Goal: Transaction & Acquisition: Purchase product/service

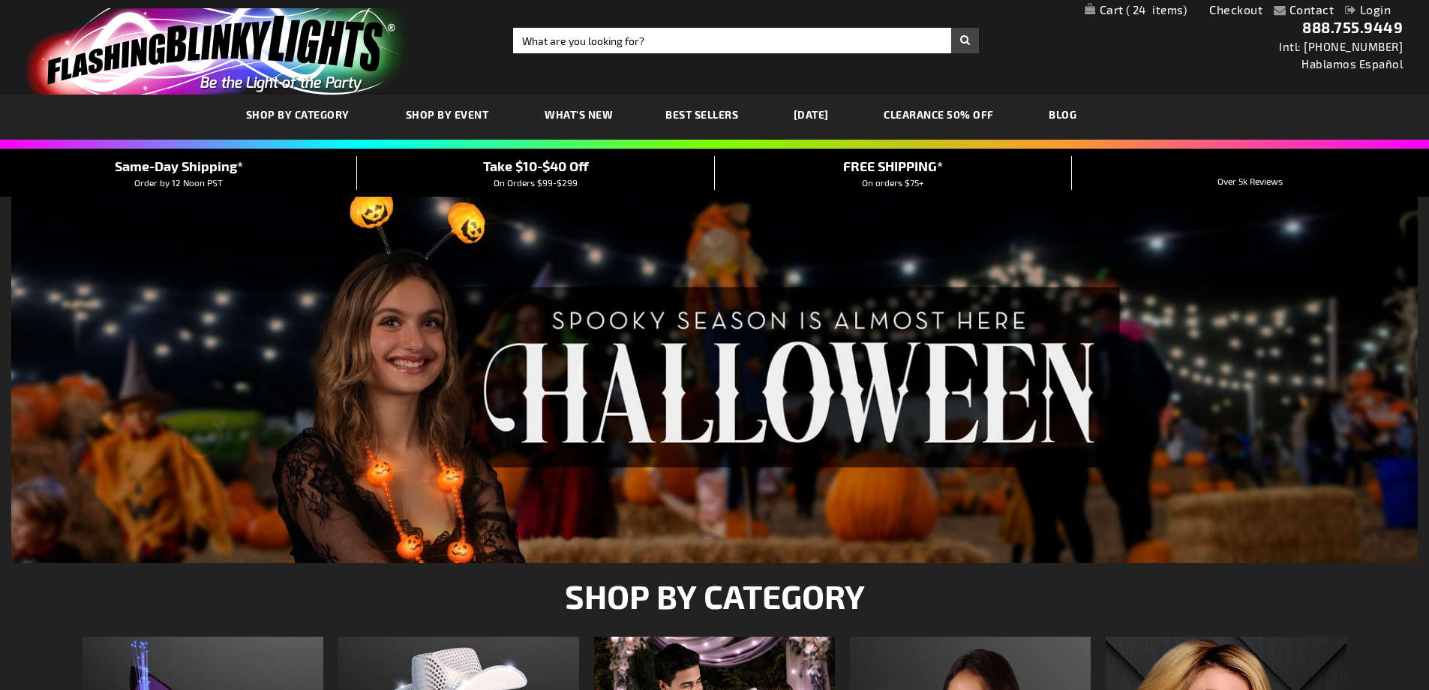
click at [1368, 6] on link "Login" at bounding box center [1368, 9] width 46 height 14
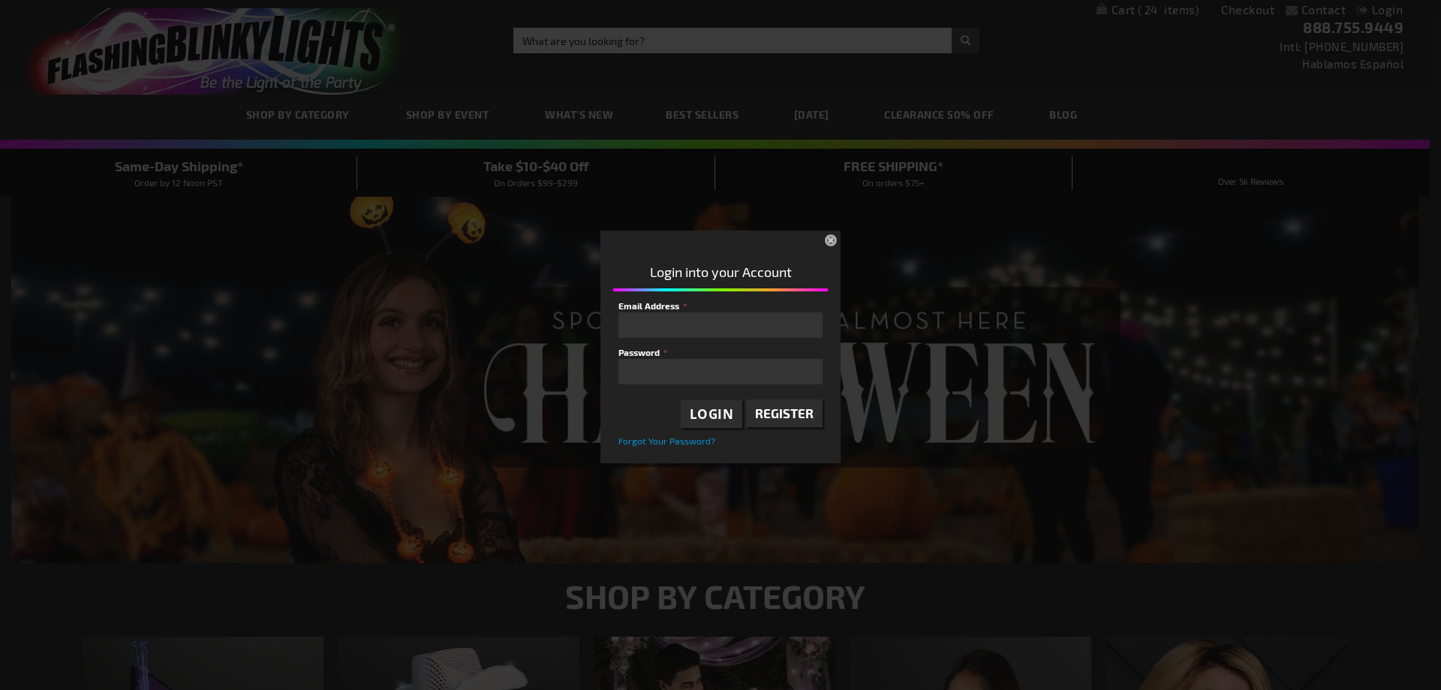
click at [773, 416] on span "Register" at bounding box center [784, 412] width 59 height 15
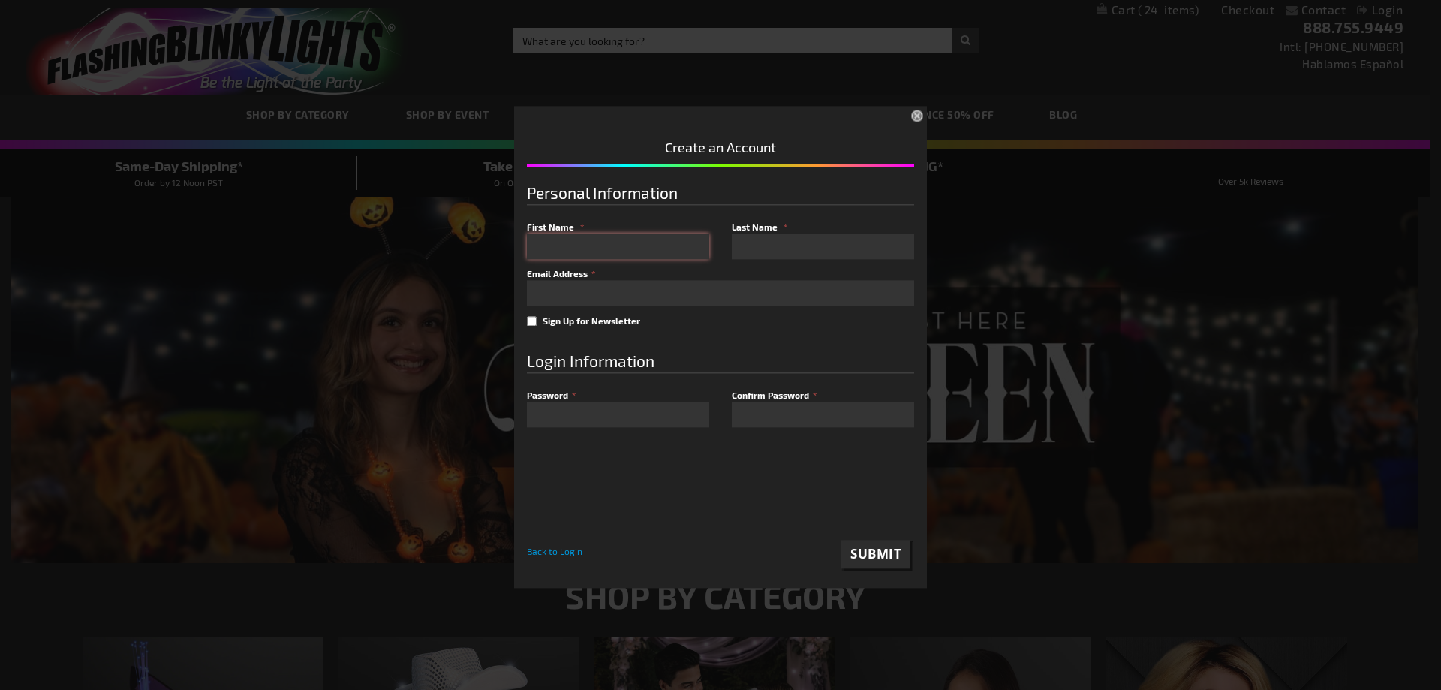
click at [607, 245] on input "First Name" at bounding box center [618, 246] width 182 height 26
type input "Nicole"
type input "St Andre"
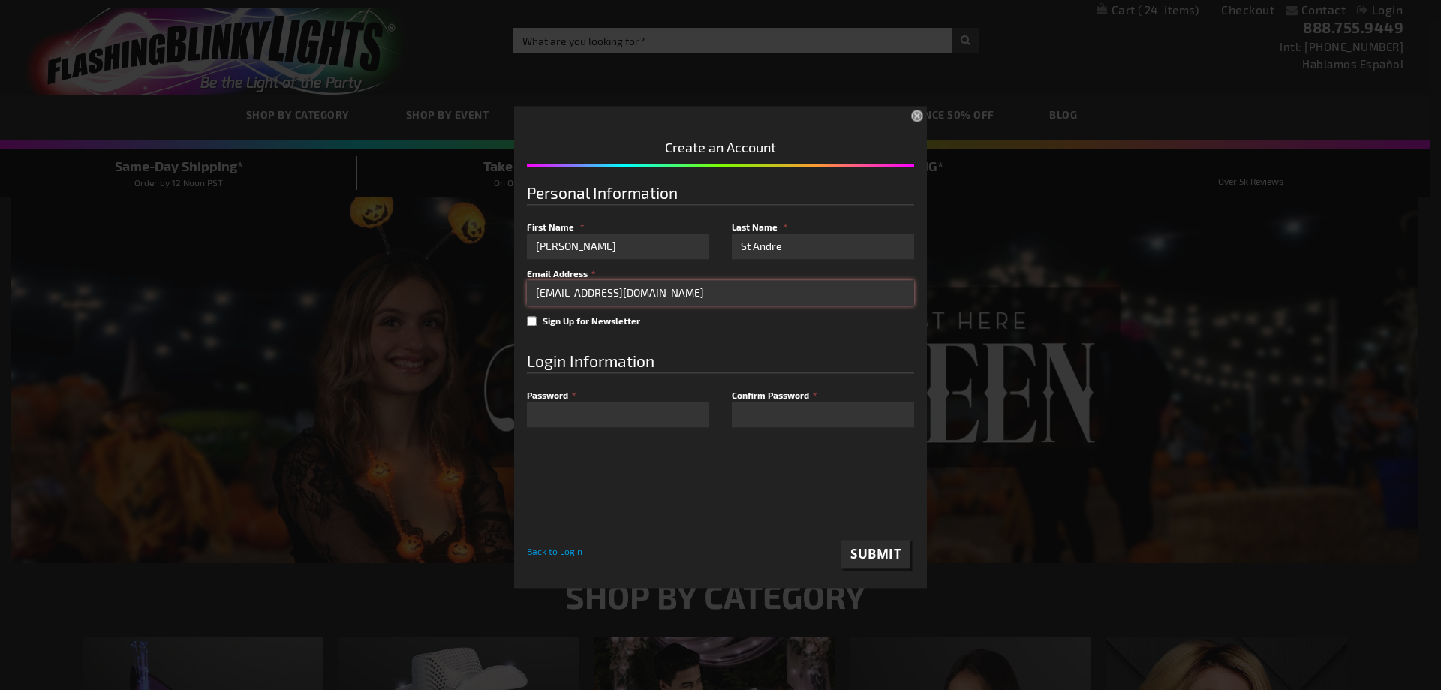
type input "nstandre09@gmail.com"
click at [375, 411] on div "Please complete your information below to login. Please complete your informati…" at bounding box center [720, 344] width 1429 height 485
click at [877, 543] on button "Submit" at bounding box center [875, 554] width 69 height 29
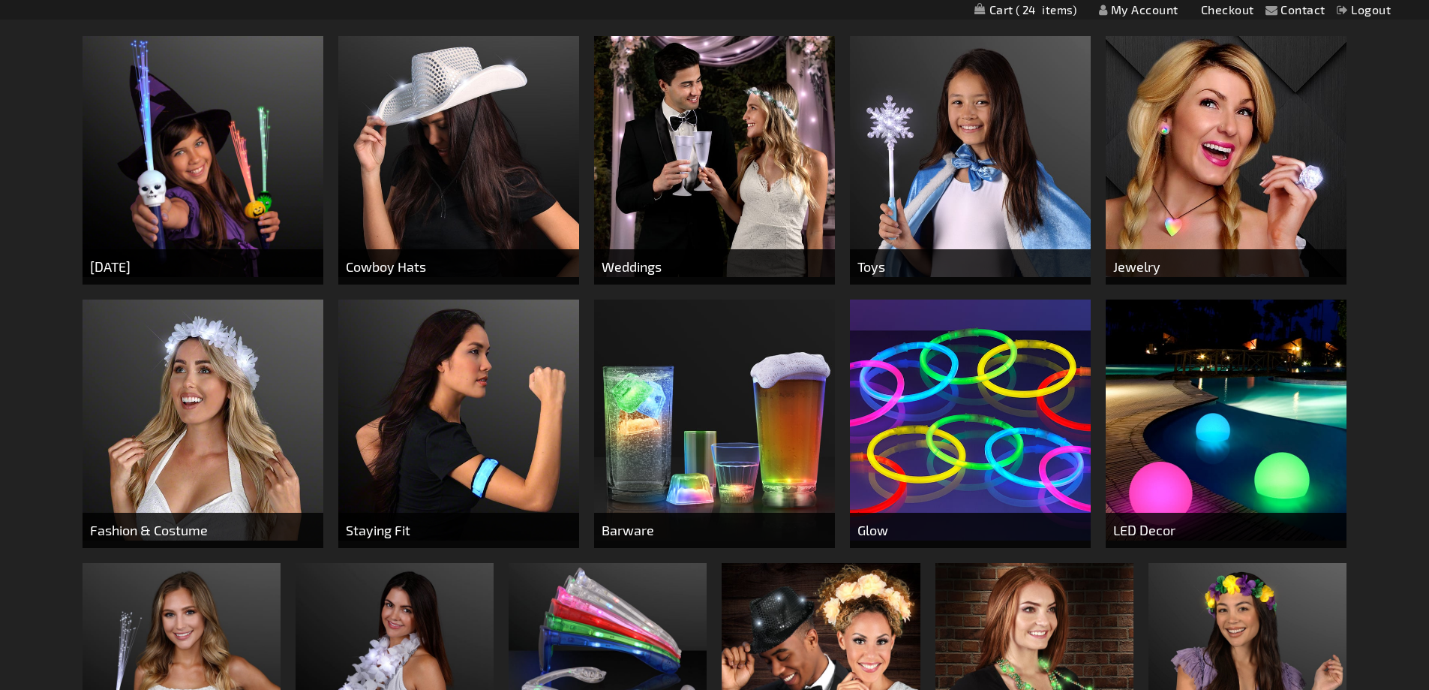
scroll to position [825, 0]
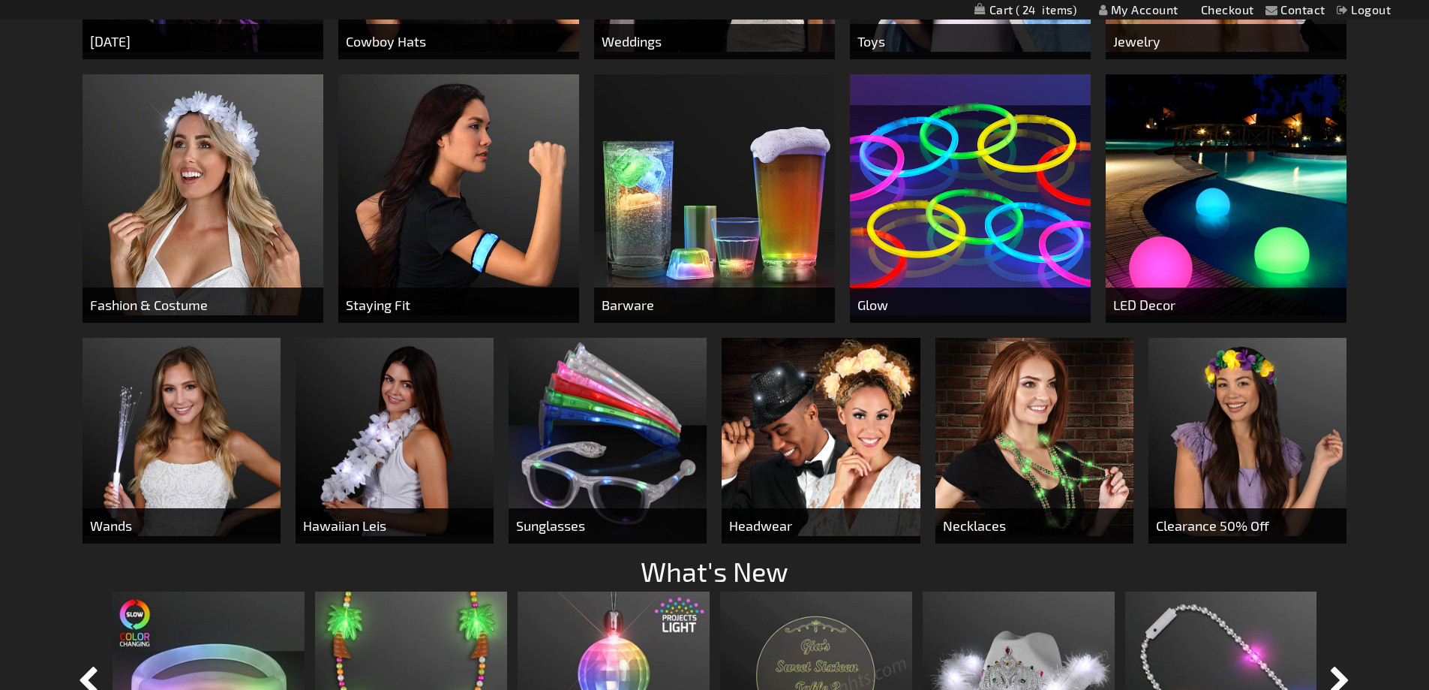
click at [618, 471] on img at bounding box center [608, 437] width 198 height 198
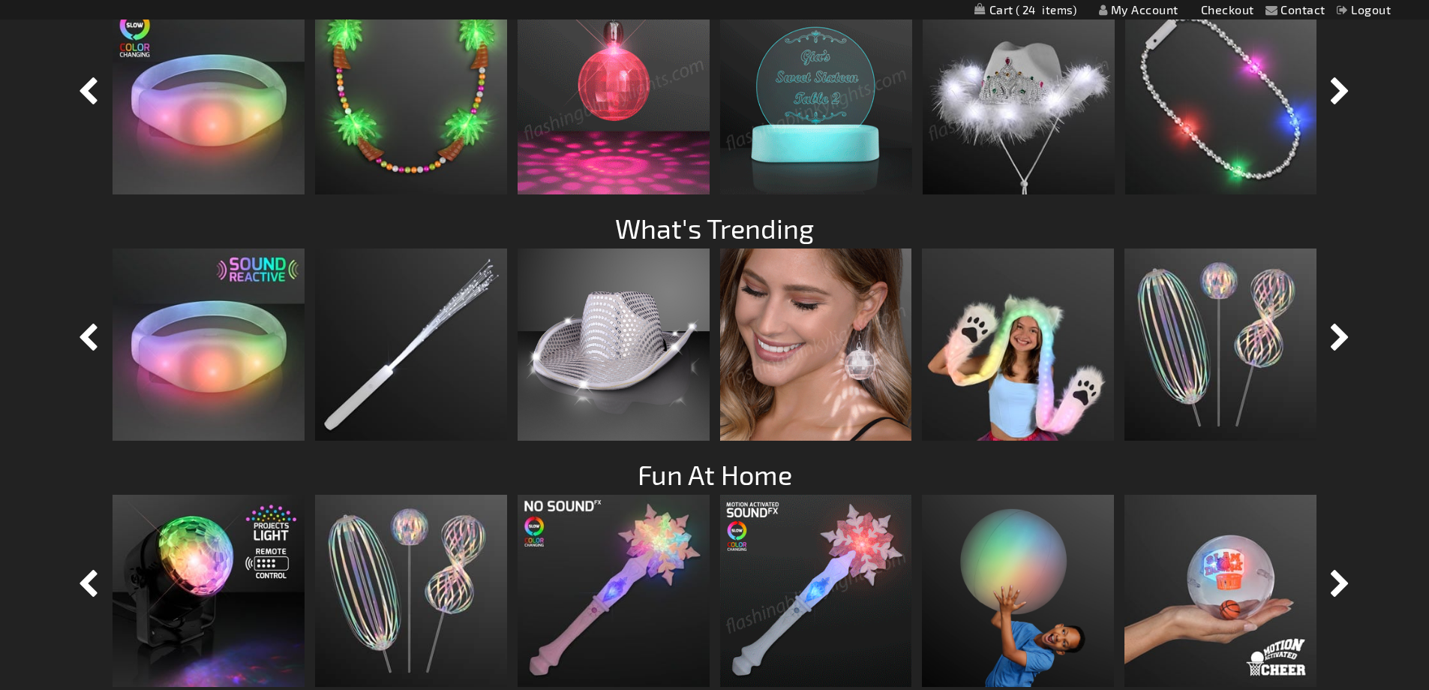
scroll to position [1426, 0]
